Goal: Transaction & Acquisition: Obtain resource

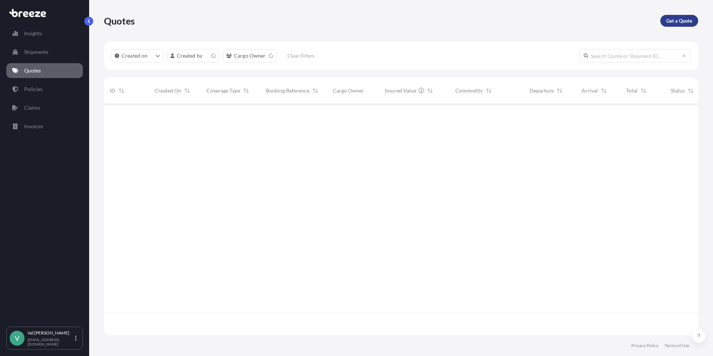
scroll to position [229, 588]
click at [684, 21] on p "Get a Quote" at bounding box center [679, 20] width 26 height 7
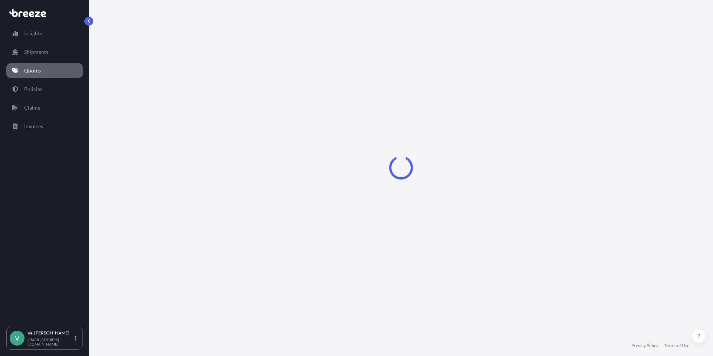
select select "Sea"
select select "1"
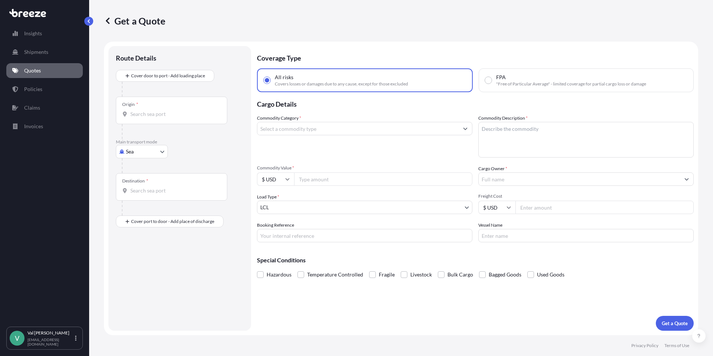
click at [142, 154] on body "Insights Shipments Quotes Policies Claims Invoices V [PERSON_NAME] [PERSON_NAME…" at bounding box center [356, 178] width 713 height 356
click at [143, 194] on div "Road" at bounding box center [142, 197] width 46 height 13
select select "Road"
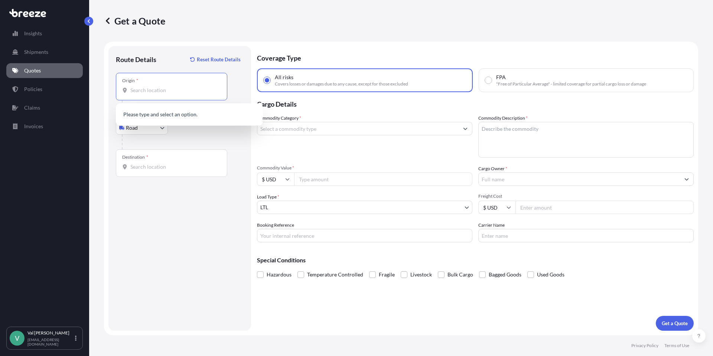
click at [160, 91] on input "Origin *" at bounding box center [174, 89] width 88 height 7
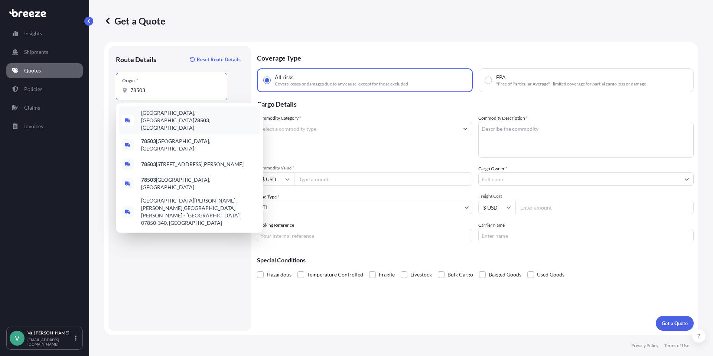
click at [161, 113] on span "[GEOGRAPHIC_DATA] , [GEOGRAPHIC_DATA]" at bounding box center [199, 120] width 116 height 22
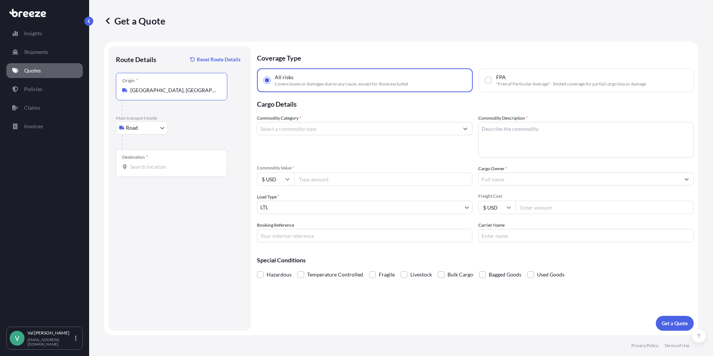
type input "[GEOGRAPHIC_DATA], [GEOGRAPHIC_DATA]"
click at [172, 166] on input "Destination *" at bounding box center [174, 166] width 88 height 7
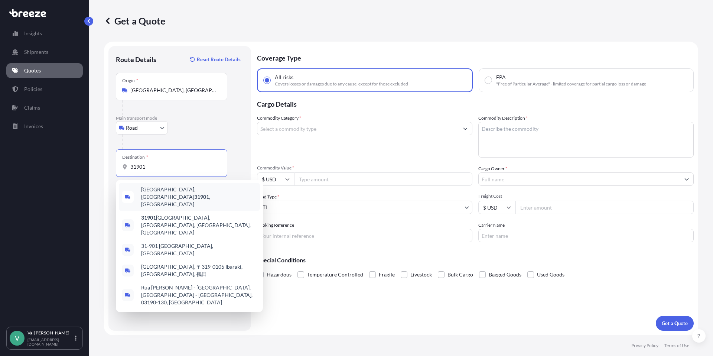
click at [169, 189] on span "[GEOGRAPHIC_DATA] , [GEOGRAPHIC_DATA]" at bounding box center [199, 197] width 116 height 22
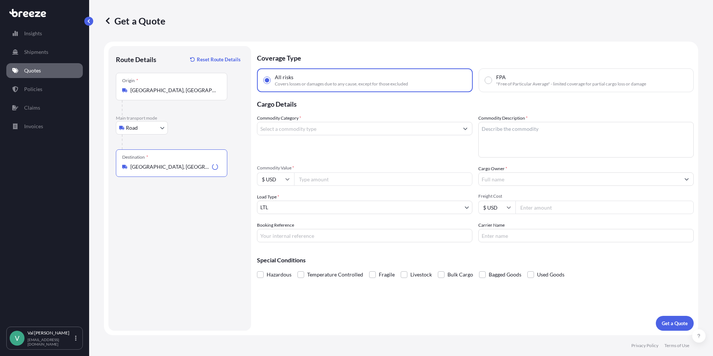
type input "[GEOGRAPHIC_DATA], [GEOGRAPHIC_DATA]"
click at [295, 129] on input "Commodity Category *" at bounding box center [357, 128] width 201 height 13
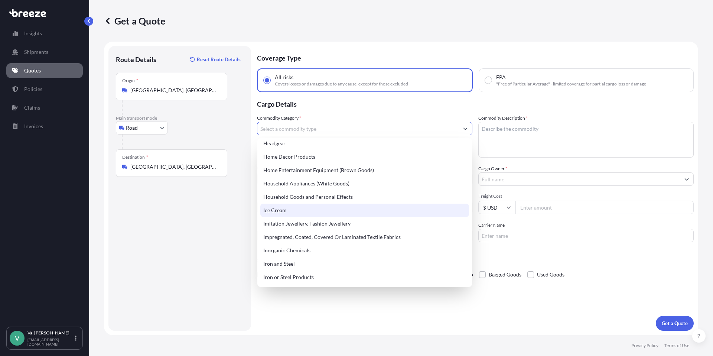
scroll to position [731, 0]
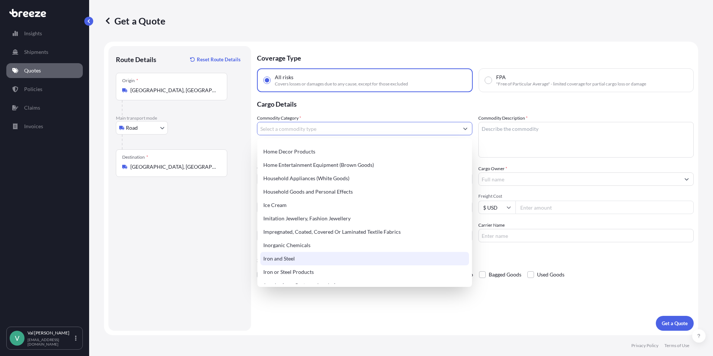
click at [294, 259] on div "Iron and Steel" at bounding box center [364, 258] width 209 height 13
type input "Iron and Steel"
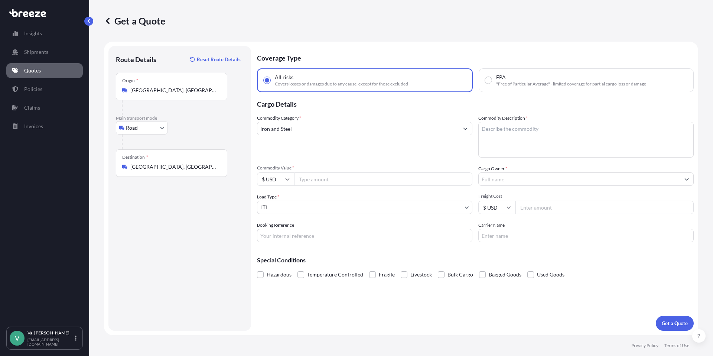
click at [314, 177] on input "Commodity Value *" at bounding box center [383, 178] width 178 height 13
click at [301, 239] on input "Booking Reference" at bounding box center [364, 235] width 215 height 13
type input "MS185554"
click at [511, 130] on textarea "Commodity Description *" at bounding box center [585, 140] width 215 height 36
type textarea "IRON CASTINGS"
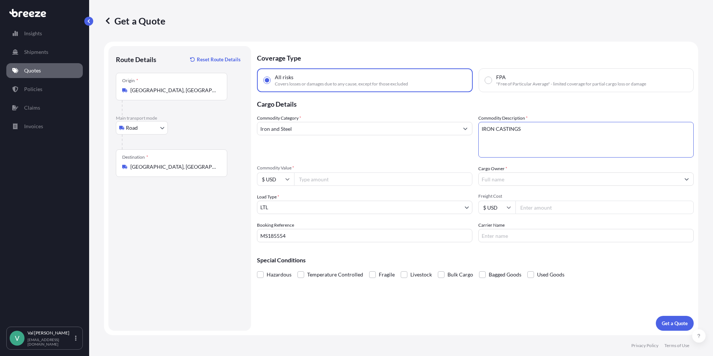
click at [501, 176] on input "Cargo Owner *" at bounding box center [578, 178] width 201 height 13
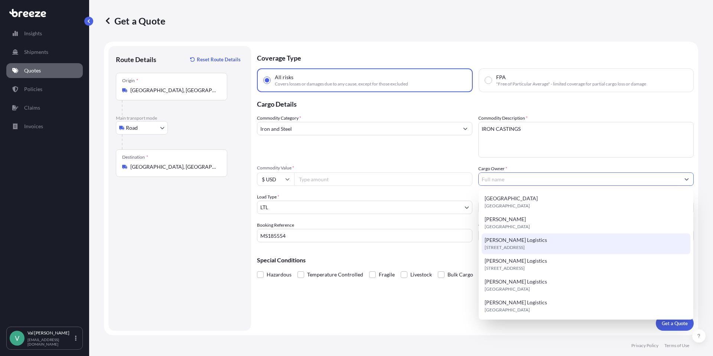
click at [517, 242] on span "[PERSON_NAME] Logistics" at bounding box center [515, 239] width 62 height 7
type input "[PERSON_NAME] Logistics"
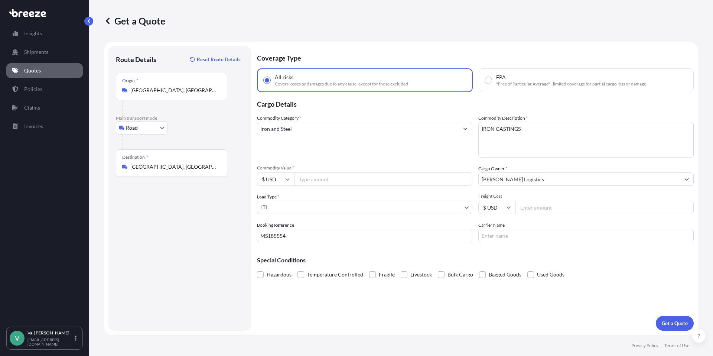
click at [554, 206] on input "Freight Cost" at bounding box center [604, 206] width 178 height 13
type input "188.75"
click at [524, 236] on input "Carrier Name" at bounding box center [585, 235] width 215 height 13
type input "TFORCE"
drag, startPoint x: 521, startPoint y: 128, endPoint x: 461, endPoint y: 120, distance: 60.7
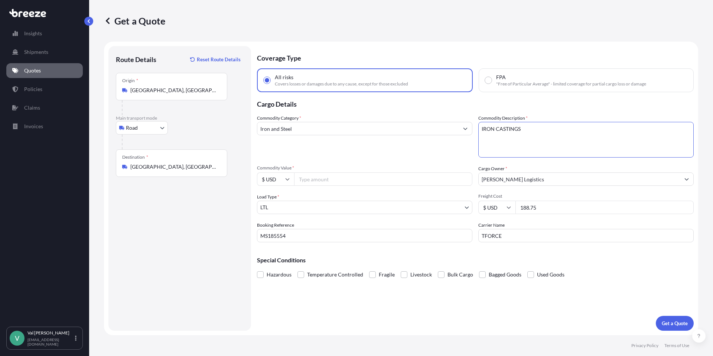
click at [461, 128] on div "Commodity Category * Iron and Steel Commodity Description * IRON CASTINGS Commo…" at bounding box center [475, 178] width 436 height 128
type textarea "STEEL BUSHINGS"
click at [328, 181] on input "Commodity Value *" at bounding box center [383, 178] width 178 height 13
type input "5512.50"
drag, startPoint x: 542, startPoint y: 208, endPoint x: 517, endPoint y: 205, distance: 24.7
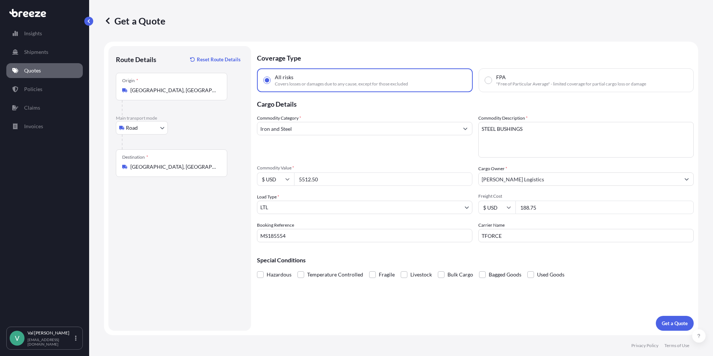
click at [517, 205] on input "188.75" at bounding box center [604, 206] width 178 height 13
type input "211.70"
click at [521, 233] on input "TFORCE" at bounding box center [585, 235] width 215 height 13
drag, startPoint x: 509, startPoint y: 236, endPoint x: 457, endPoint y: 228, distance: 52.9
click at [460, 229] on div "Commodity Category * Iron and Steel Commodity Description * STEEL BUSHINGS Comm…" at bounding box center [475, 178] width 436 height 128
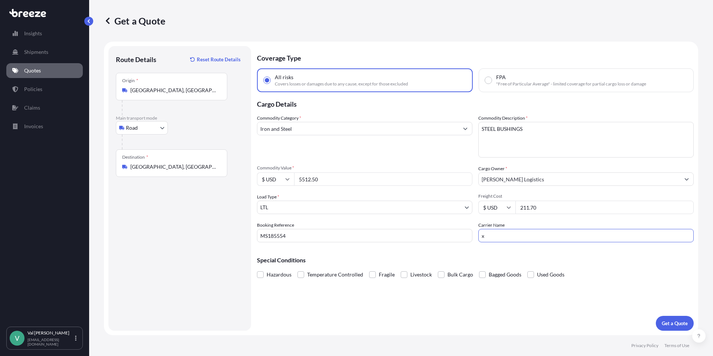
type input "XPO LOGISTICS"
click at [678, 323] on p "Get a Quote" at bounding box center [674, 322] width 26 height 7
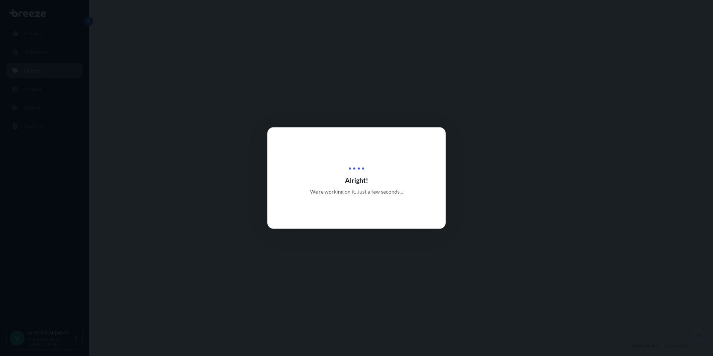
select select "Road"
select select "1"
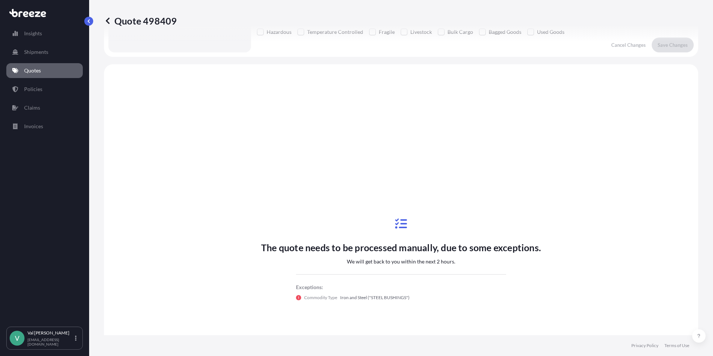
scroll to position [269, 0]
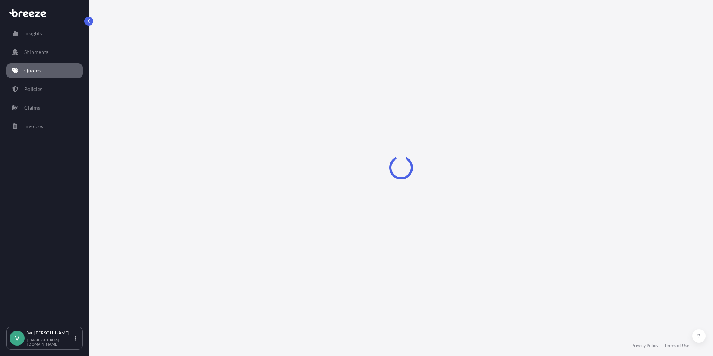
select select "Road"
select select "1"
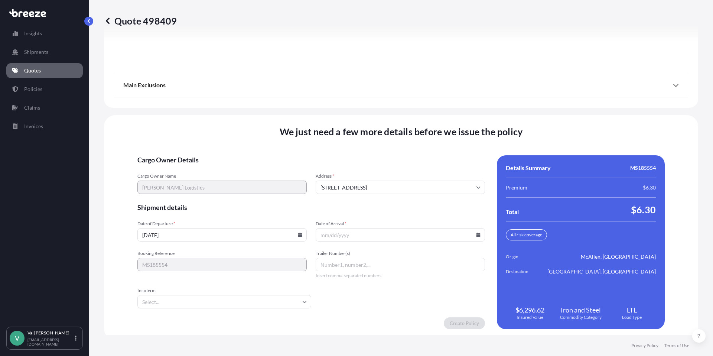
scroll to position [1002, 0]
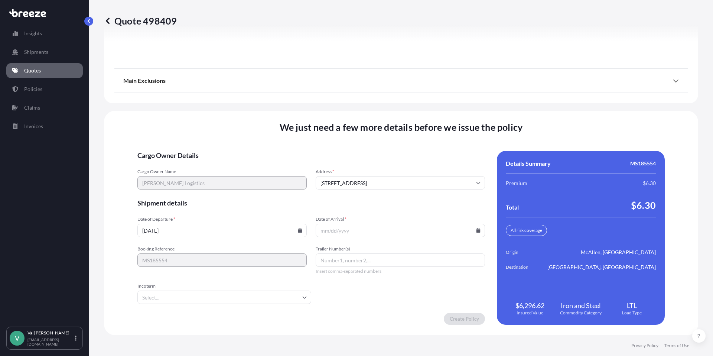
click at [476, 231] on icon at bounding box center [478, 230] width 4 height 4
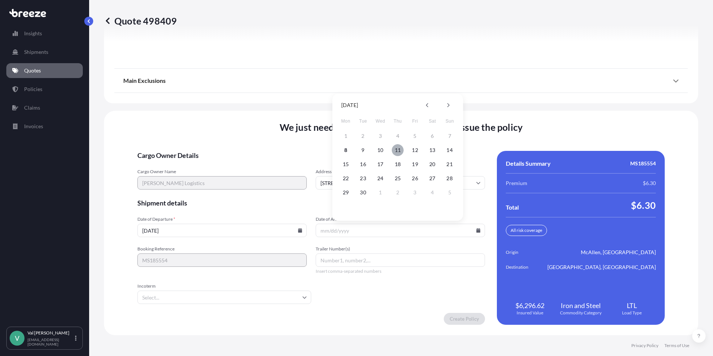
click at [396, 148] on button "11" at bounding box center [398, 150] width 12 height 12
type input "09/11/2025"
